Goal: Check status

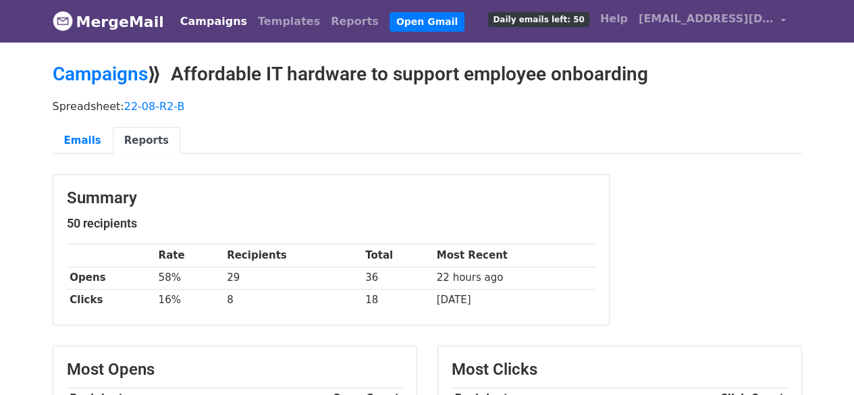
drag, startPoint x: 0, startPoint y: 0, endPoint x: 208, endPoint y: 25, distance: 209.4
click at [208, 25] on link "Campaigns" at bounding box center [214, 21] width 78 height 27
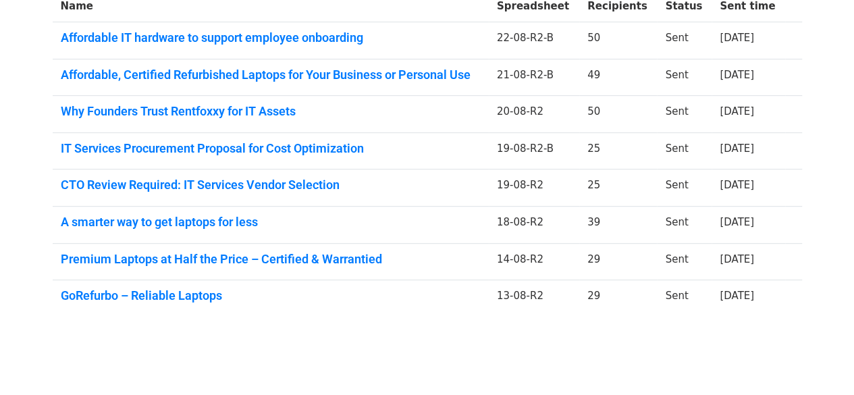
scroll to position [292, 0]
